Goal: Navigation & Orientation: Find specific page/section

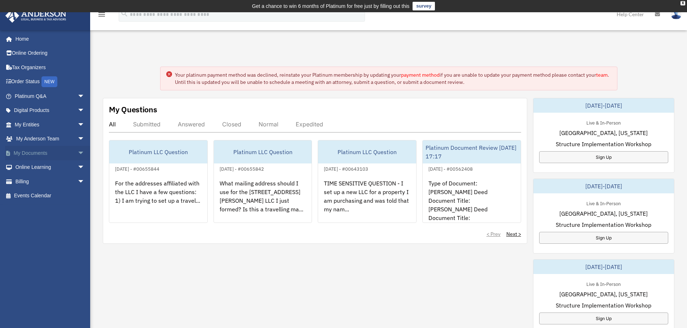
click at [47, 153] on link "My Documents arrow_drop_down" at bounding box center [50, 153] width 90 height 14
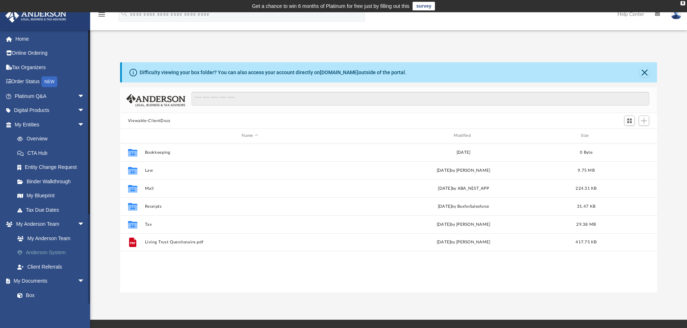
scroll to position [159, 531]
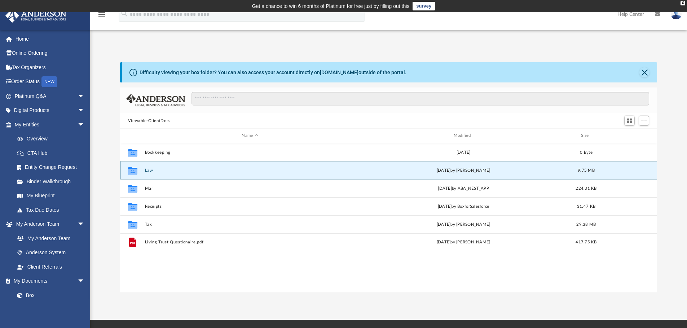
click at [161, 172] on button "Law" at bounding box center [250, 170] width 210 height 5
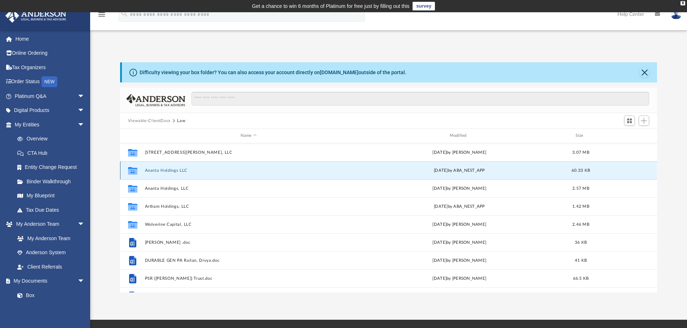
click at [164, 171] on button "Ananta Holdings LLC" at bounding box center [249, 170] width 208 height 5
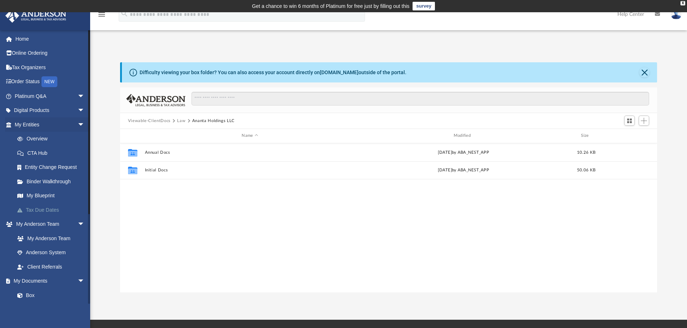
click at [56, 209] on link "Tax Due Dates" at bounding box center [52, 210] width 85 height 14
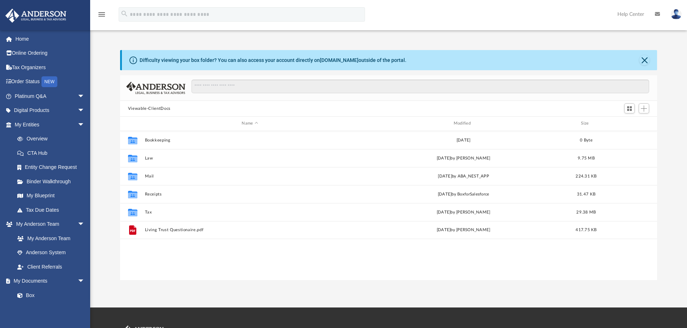
scroll to position [159, 531]
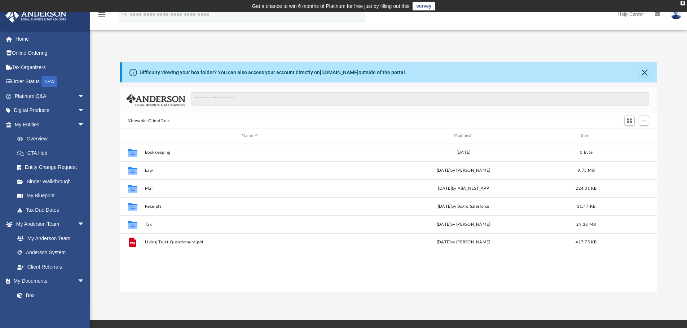
click at [463, 56] on div "Difficulty viewing your box folder? You can also access your account directly o…" at bounding box center [388, 170] width 597 height 246
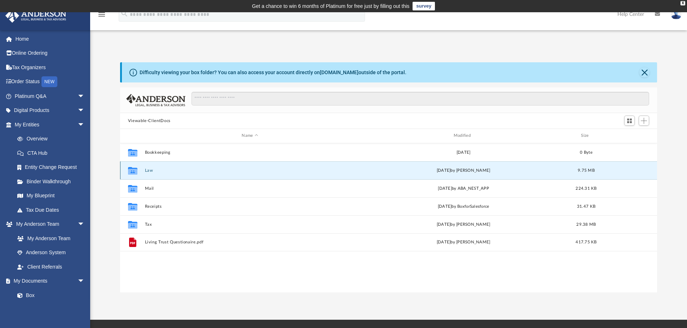
click at [149, 169] on button "Law" at bounding box center [250, 170] width 210 height 5
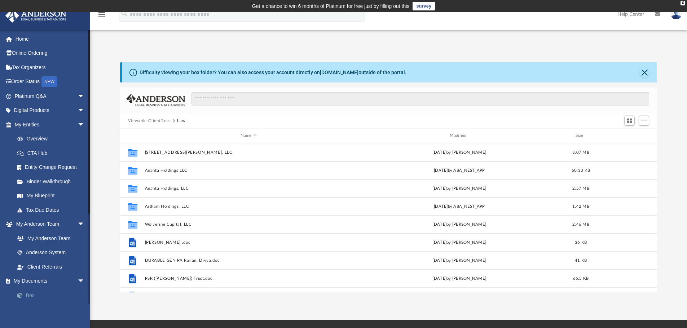
click at [31, 296] on link "Box" at bounding box center [52, 295] width 85 height 14
click at [28, 295] on link "Box" at bounding box center [52, 295] width 85 height 14
click at [21, 295] on span at bounding box center [23, 295] width 5 height 5
click at [33, 295] on link "Box" at bounding box center [52, 295] width 85 height 14
click at [30, 294] on link "Box" at bounding box center [52, 295] width 85 height 14
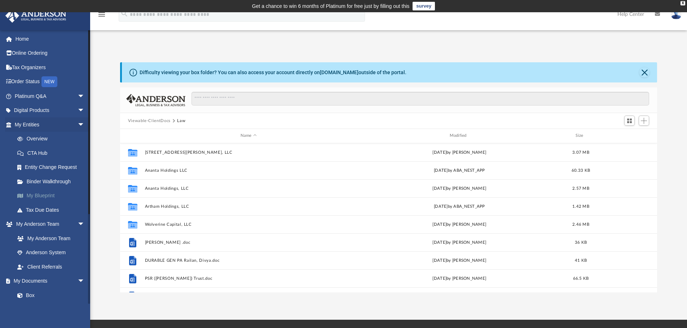
click at [54, 195] on link "My Blueprint" at bounding box center [52, 196] width 85 height 14
